Goal: Communication & Community: Answer question/provide support

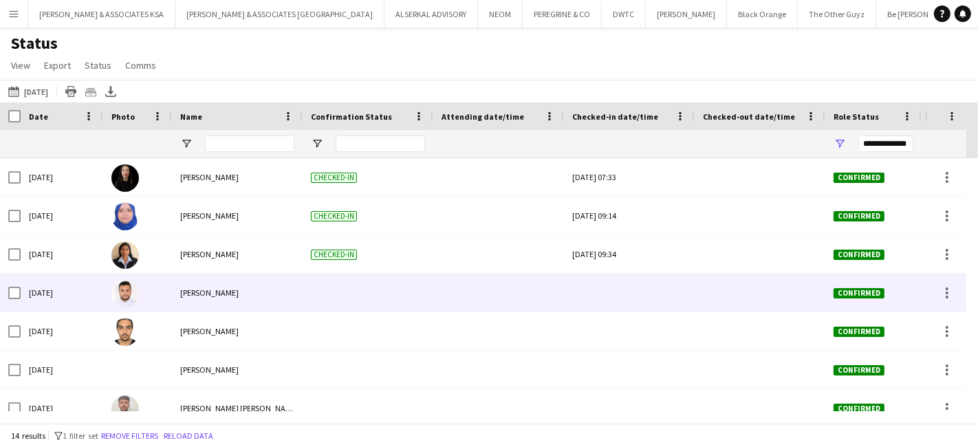
scroll to position [56, 0]
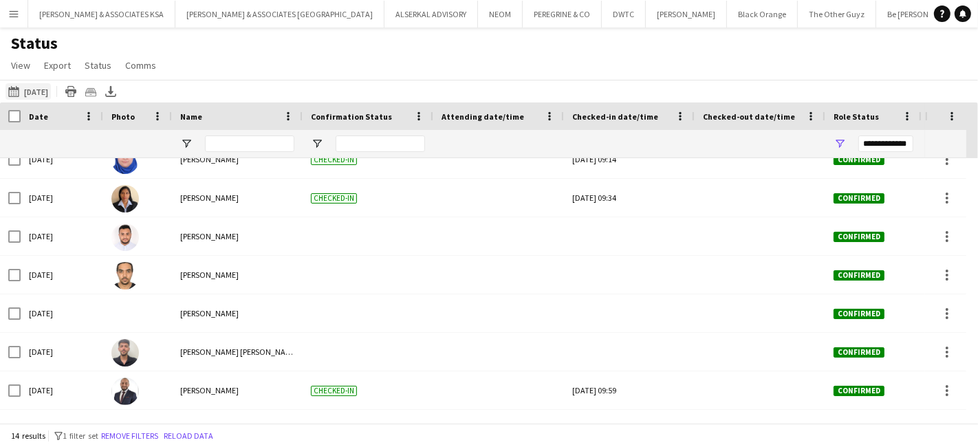
click at [25, 87] on button "[DATE] to [DATE] [DATE]" at bounding box center [28, 91] width 45 height 17
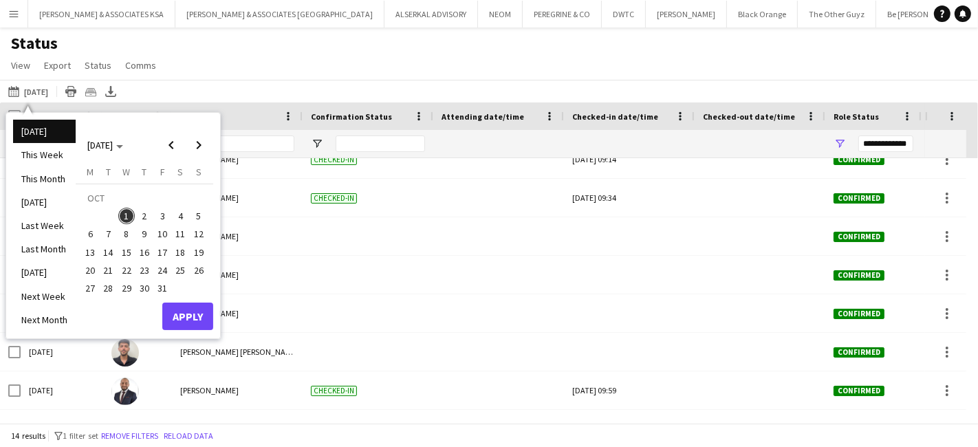
click at [145, 208] on span "2" at bounding box center [144, 216] width 17 height 17
click at [178, 303] on button "Apply" at bounding box center [187, 317] width 51 height 28
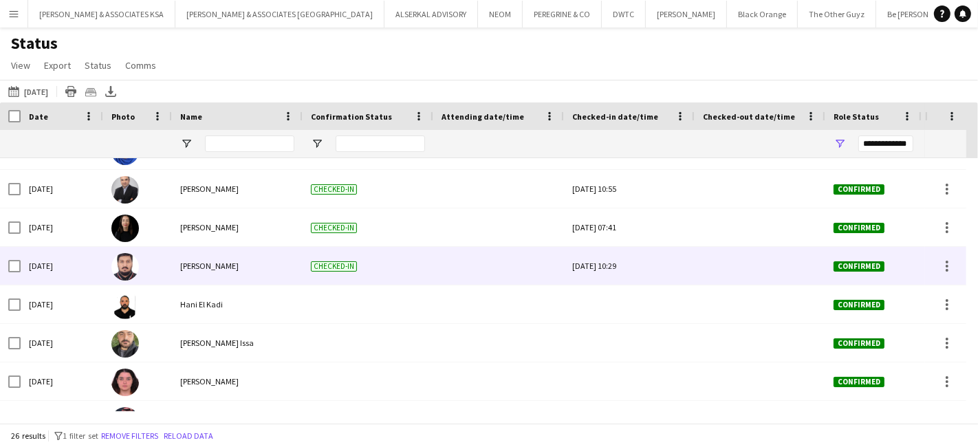
scroll to position [0, 0]
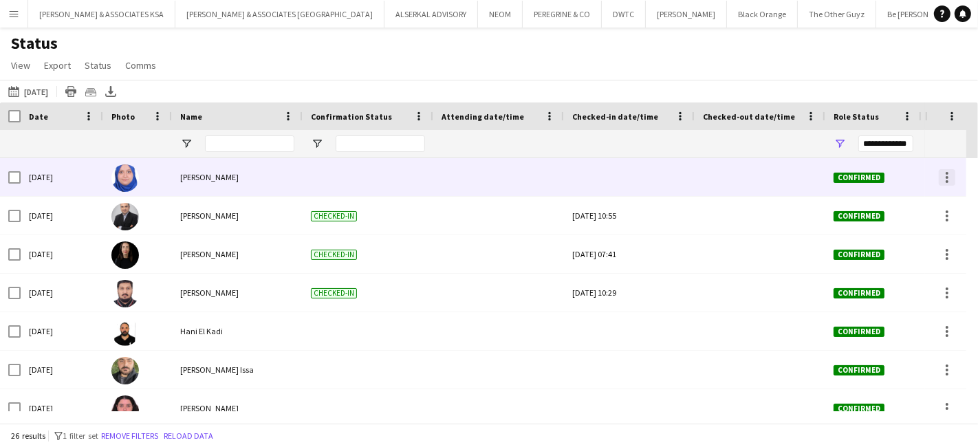
click at [948, 177] on div at bounding box center [947, 177] width 3 height 3
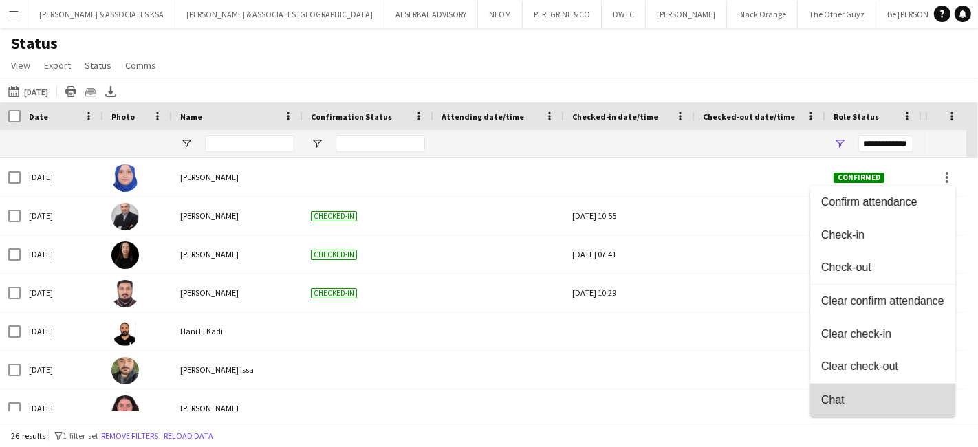
click at [842, 394] on span "Chat" at bounding box center [882, 399] width 123 height 12
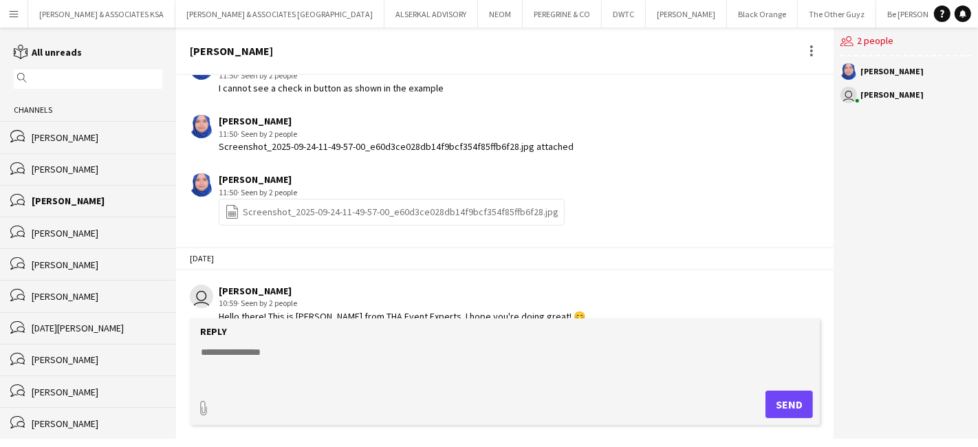
scroll to position [525, 0]
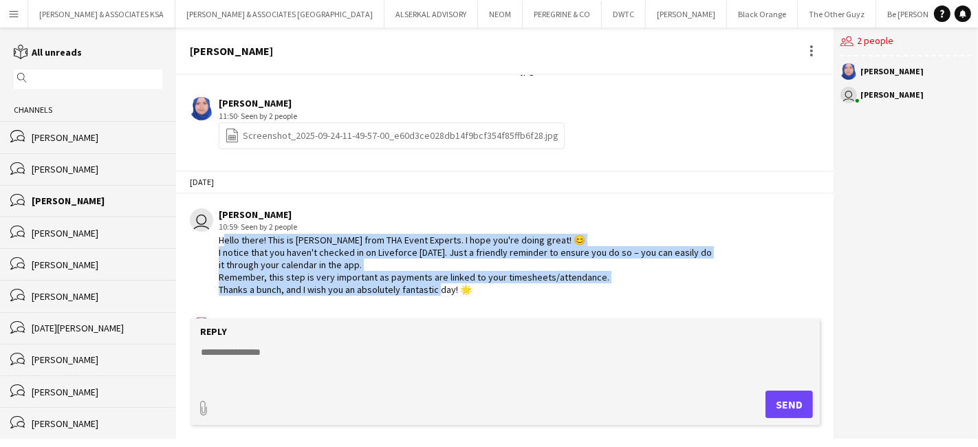
drag, startPoint x: 219, startPoint y: 237, endPoint x: 566, endPoint y: 290, distance: 350.6
click at [566, 290] on div "Hello there! This is [PERSON_NAME] from THA Event Experts. I hope you're doing …" at bounding box center [467, 265] width 497 height 63
copy div "Hello there! This is [PERSON_NAME] from THA Event Experts. I hope you're doing …"
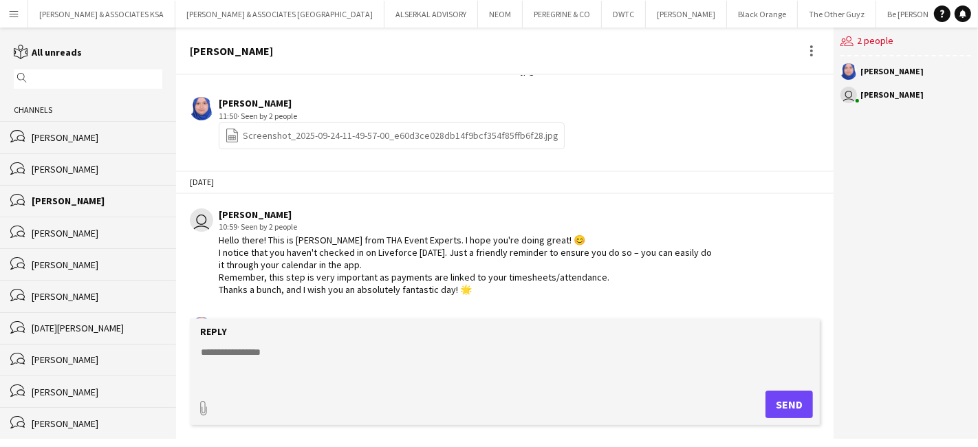
click at [236, 358] on textarea at bounding box center [507, 363] width 616 height 36
paste textarea "**********"
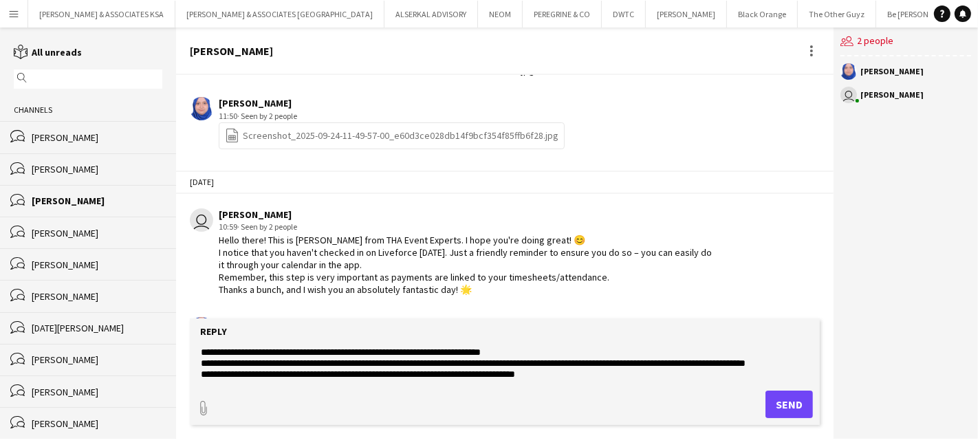
scroll to position [21, 0]
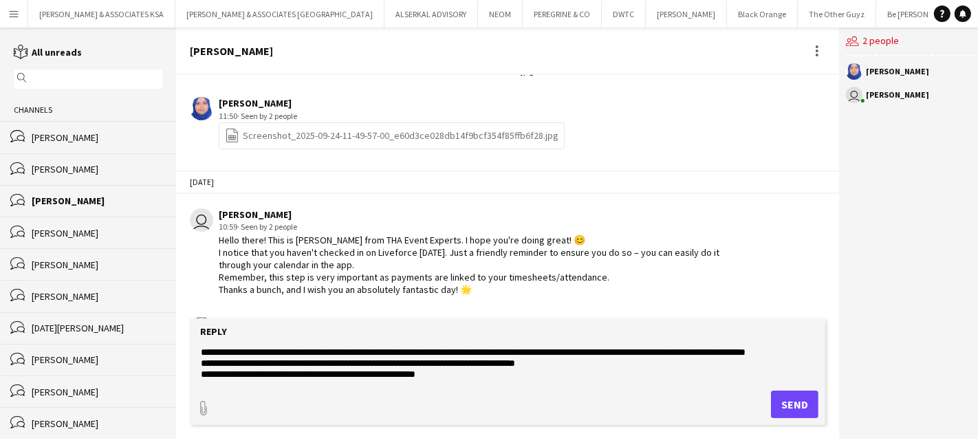
type textarea "**********"
click at [805, 410] on button "Send" at bounding box center [794, 405] width 47 height 28
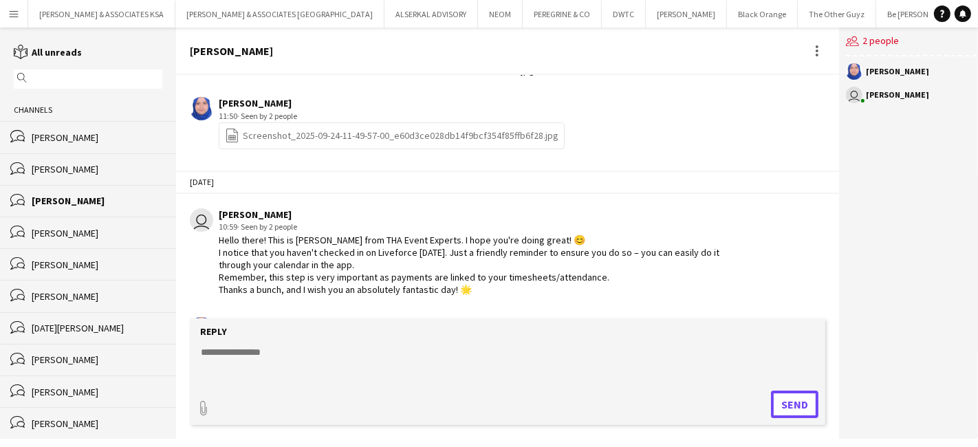
scroll to position [1422, 0]
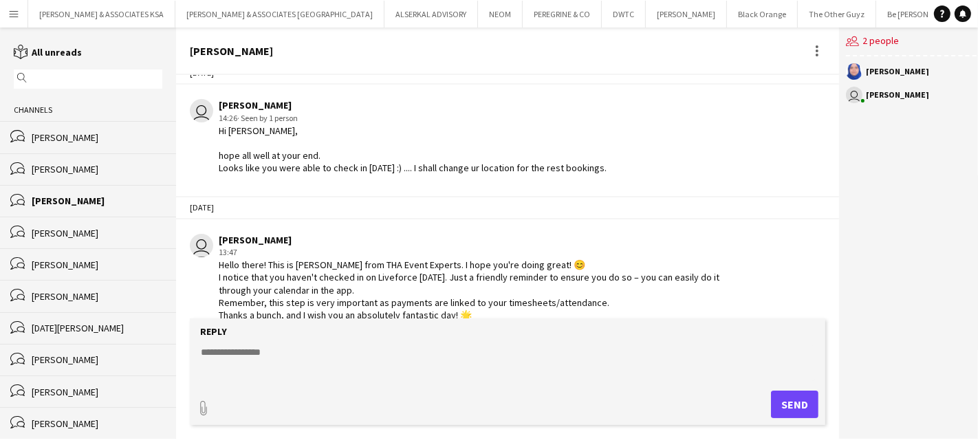
click at [21, 12] on button "Menu" at bounding box center [14, 14] width 28 height 28
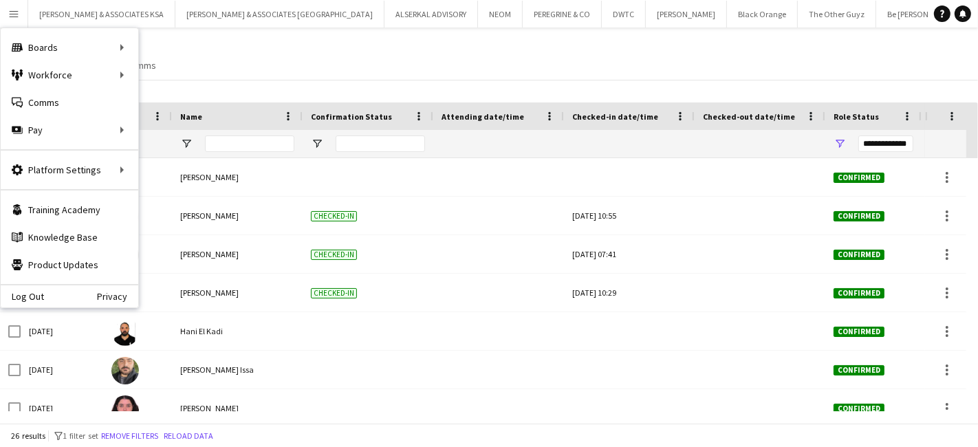
click at [366, 56] on div "Status View Views Default view New view Update view Delete view Edit name Custo…" at bounding box center [489, 56] width 978 height 47
